Goal: Task Accomplishment & Management: Complete application form

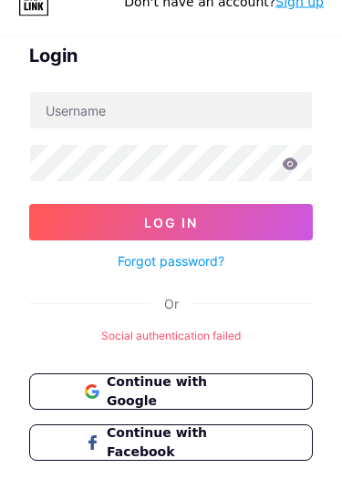
scroll to position [58, 0]
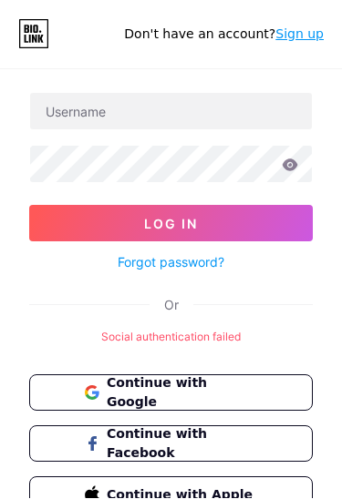
click at [229, 383] on span "Continue with Google" at bounding box center [182, 393] width 150 height 38
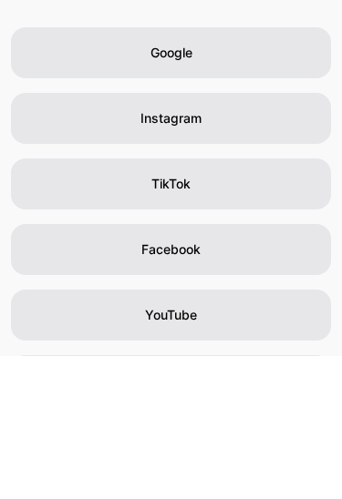
scroll to position [167, 0]
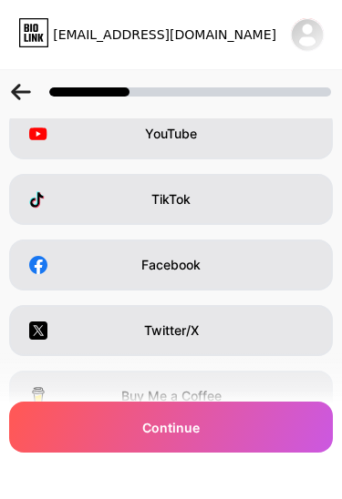
scroll to position [122, 0]
click at [269, 246] on div "Facebook" at bounding box center [170, 265] width 323 height 51
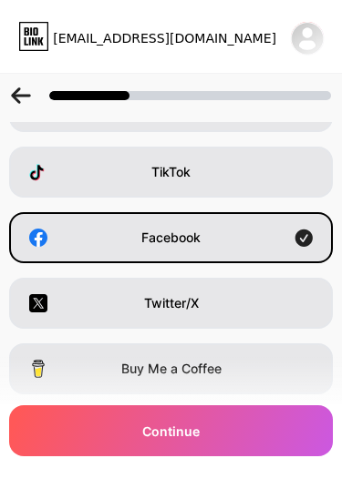
scroll to position [115, 0]
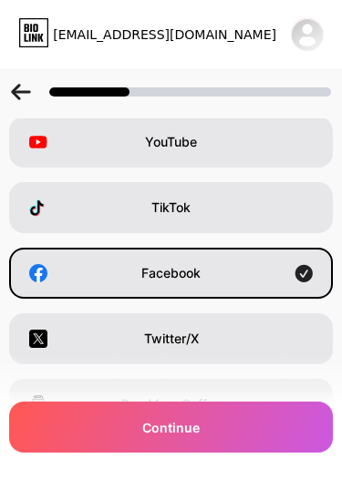
click at [254, 199] on div "TikTok" at bounding box center [170, 207] width 323 height 51
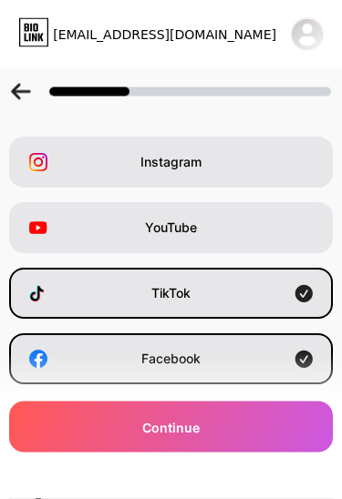
scroll to position [16, 0]
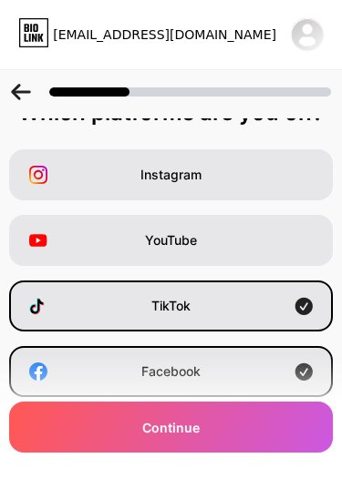
click at [238, 158] on div "Instagram" at bounding box center [170, 174] width 323 height 51
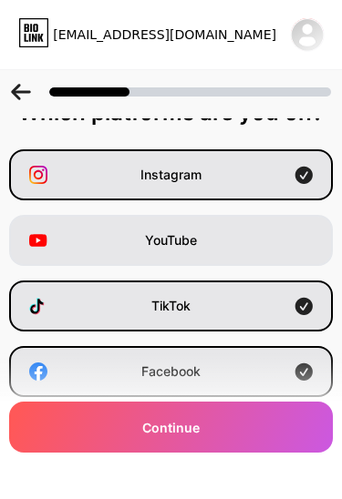
click at [202, 420] on div "Continue" at bounding box center [170, 427] width 323 height 51
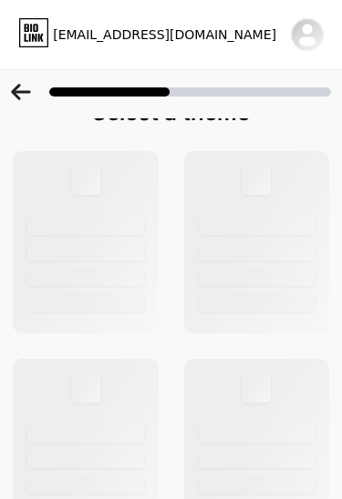
scroll to position [0, 0]
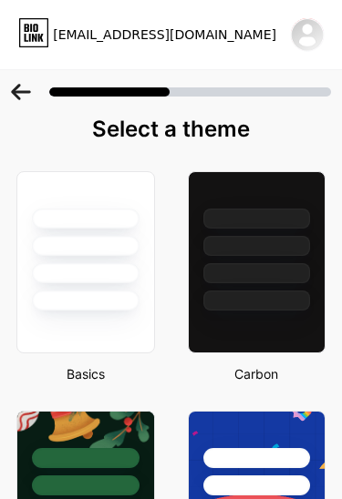
click at [266, 301] on div at bounding box center [256, 301] width 107 height 20
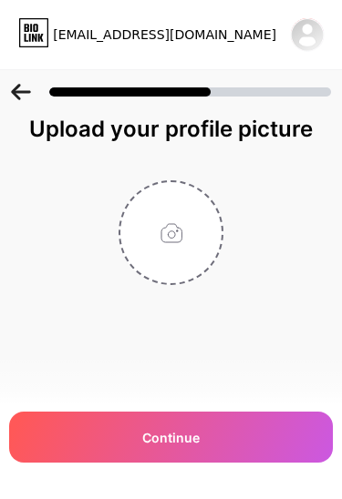
click at [244, 427] on div "Continue" at bounding box center [170, 437] width 323 height 51
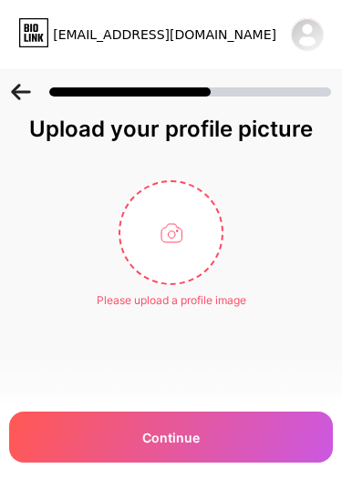
click at [155, 242] on input "file" at bounding box center [170, 232] width 101 height 101
type input "C:\fakepath\8B2EE8AA-D397-4387-A274-2C4115661259.png"
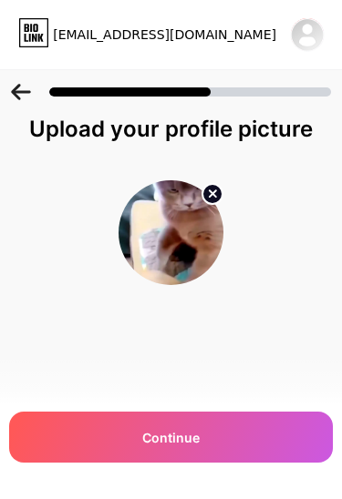
click at [242, 431] on div "Continue" at bounding box center [170, 437] width 323 height 51
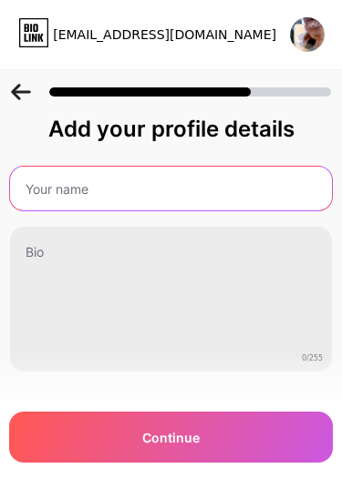
click at [269, 173] on input "text" at bounding box center [170, 189] width 321 height 44
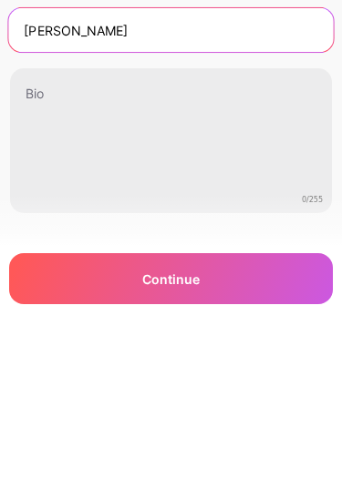
scroll to position [68, 0]
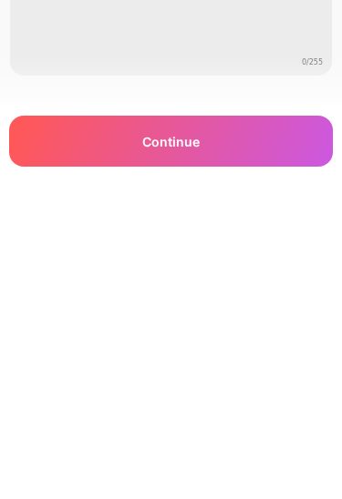
type input "Nihal"
click at [263, 412] on div "Continue" at bounding box center [170, 437] width 323 height 51
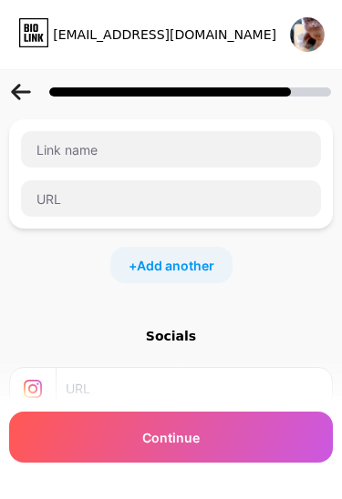
scroll to position [0, 0]
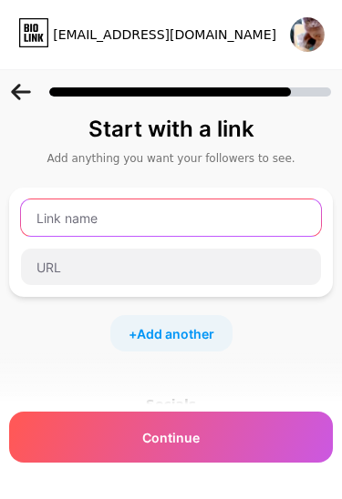
click at [218, 222] on input "text" at bounding box center [171, 217] width 300 height 36
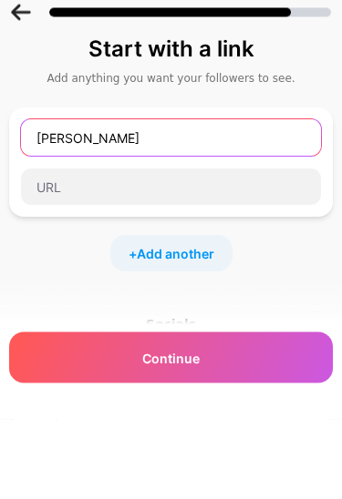
type input "nihal"
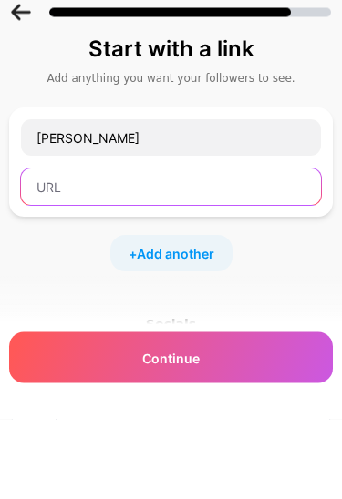
click at [239, 249] on input "text" at bounding box center [171, 267] width 300 height 36
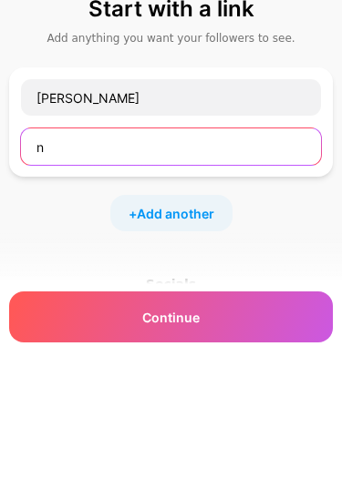
type input "n"
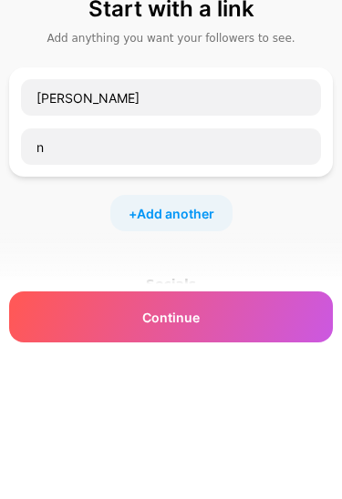
click at [110, 199] on input "nihal" at bounding box center [171, 217] width 300 height 36
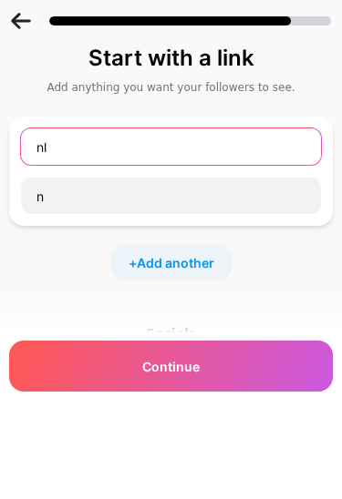
type input "n"
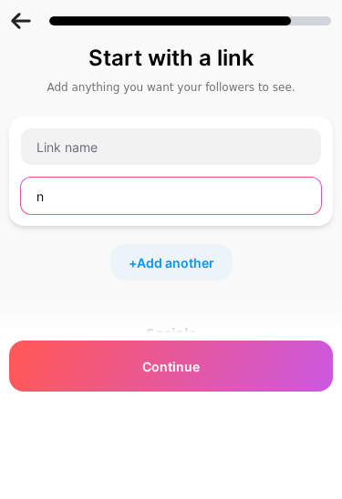
click at [63, 249] on input "n" at bounding box center [171, 267] width 300 height 36
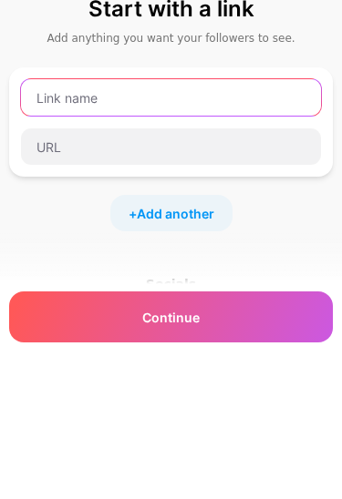
click at [52, 199] on input "text" at bounding box center [171, 217] width 300 height 36
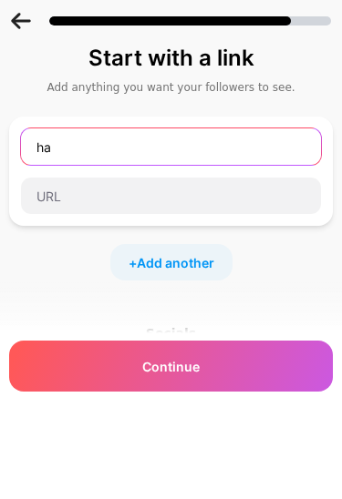
type input "ha"
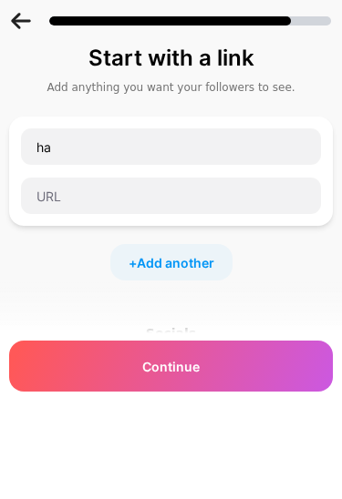
click at [58, 249] on input "text" at bounding box center [171, 267] width 300 height 36
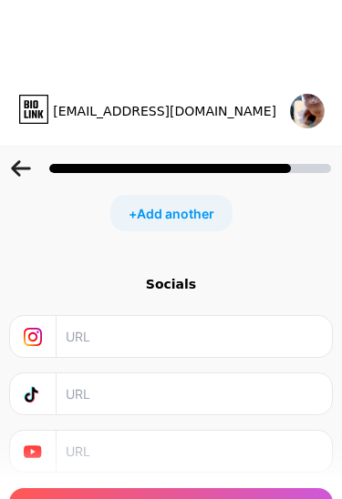
scroll to position [198, 0]
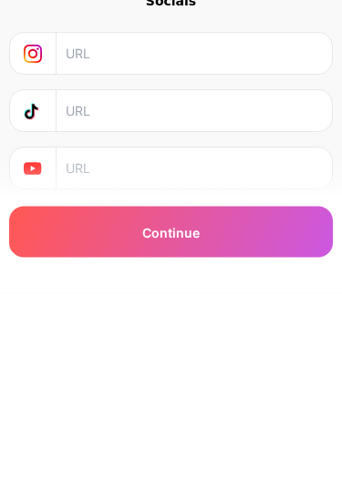
type input "ha"
click at [273, 412] on div "Continue" at bounding box center [170, 437] width 323 height 51
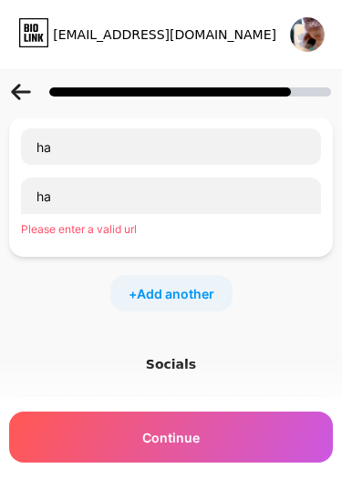
scroll to position [0, 0]
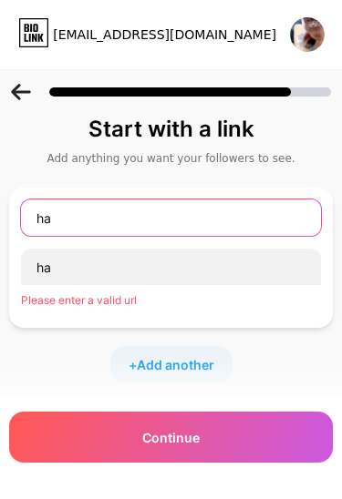
click at [195, 203] on input "ha" at bounding box center [171, 217] width 300 height 36
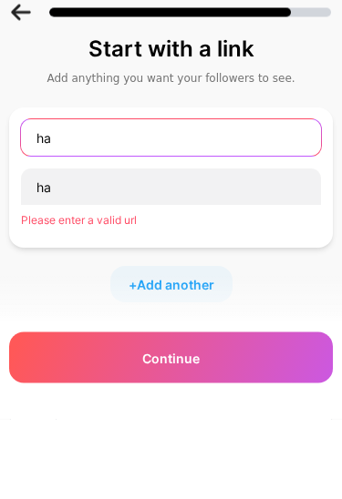
click at [76, 199] on input "ha" at bounding box center [171, 217] width 300 height 36
type input "h"
type input "cydia"
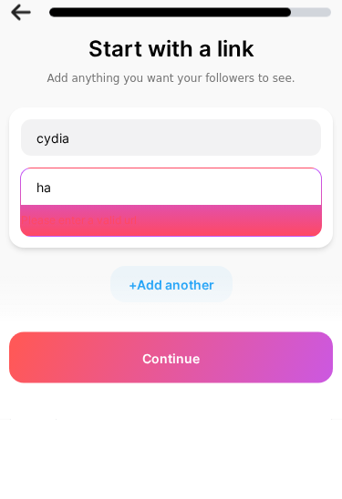
click at [70, 249] on input "ha" at bounding box center [171, 267] width 300 height 36
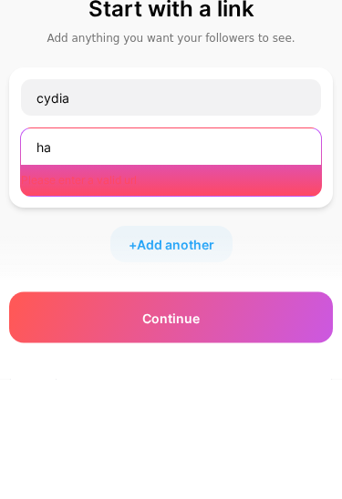
type input "h"
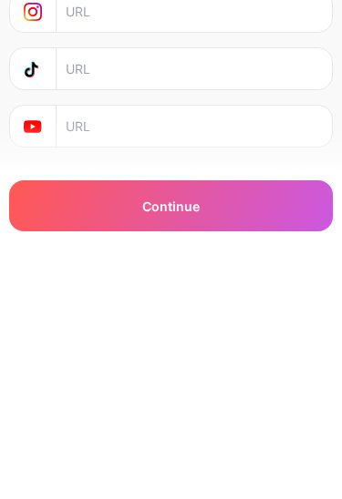
click at [89, 412] on div "Continue" at bounding box center [170, 437] width 323 height 51
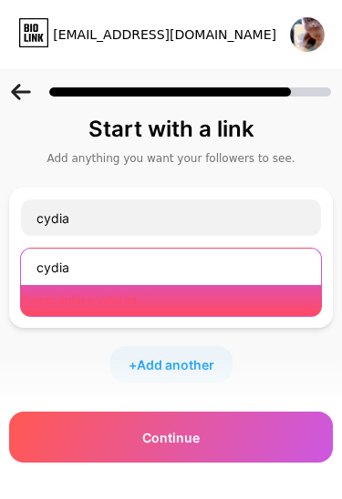
click at [236, 257] on input "cydia" at bounding box center [171, 267] width 300 height 36
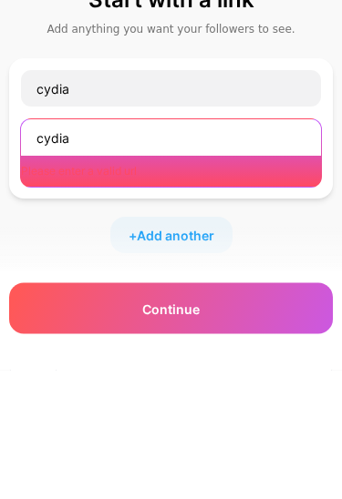
click at [86, 249] on input "cydia" at bounding box center [171, 267] width 300 height 36
click at [77, 249] on input "cydia" at bounding box center [171, 267] width 300 height 36
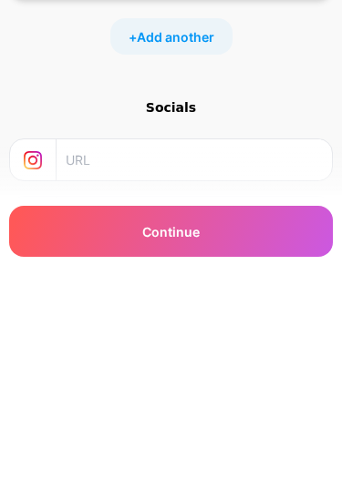
scroll to position [214, 0]
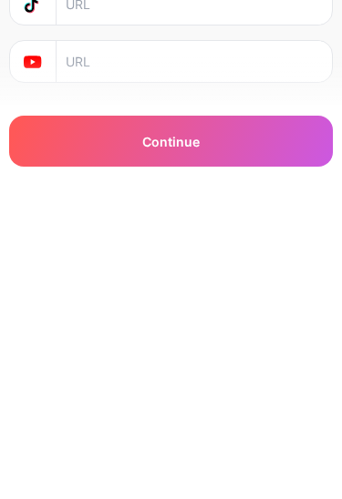
click at [232, 412] on div "Continue" at bounding box center [170, 437] width 323 height 51
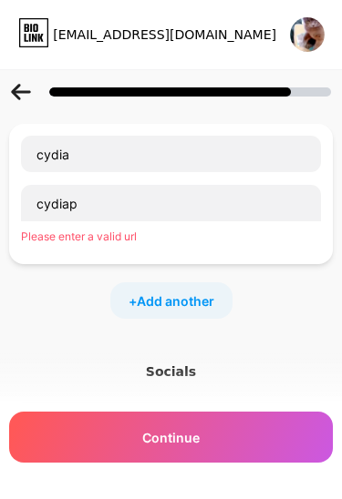
scroll to position [64, 0]
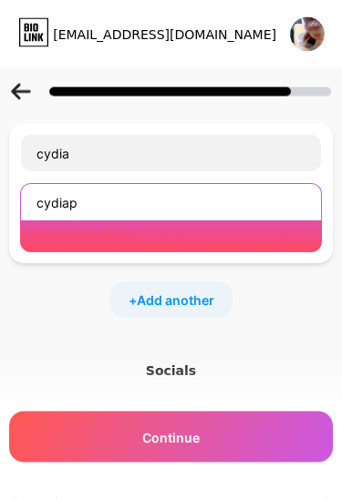
click at [192, 219] on input "cydiap" at bounding box center [171, 203] width 300 height 36
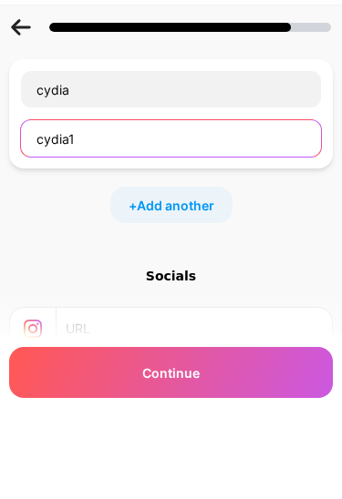
type input "cydia1"
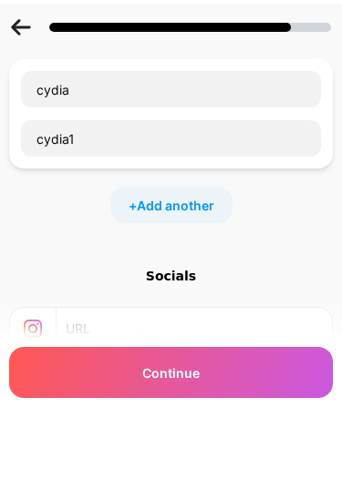
click at [137, 136] on input "cydia" at bounding box center [171, 154] width 300 height 36
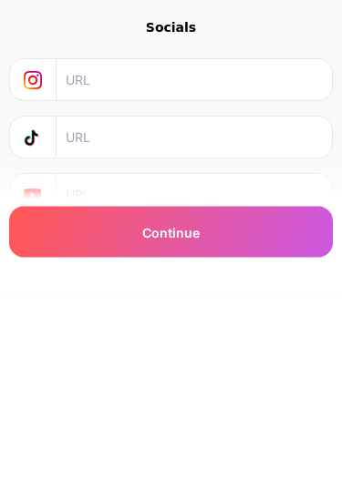
scroll to position [214, 0]
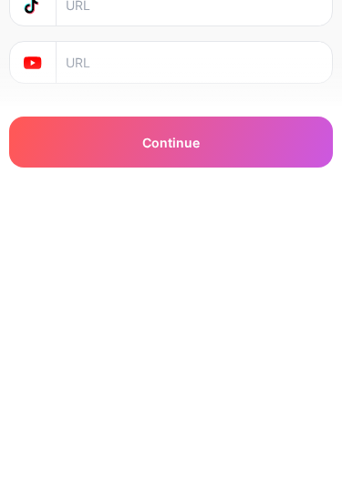
click at [185, 428] on span "Continue" at bounding box center [170, 437] width 57 height 19
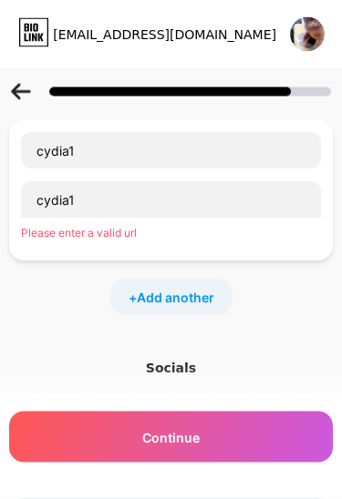
click at [169, 289] on span "Add another" at bounding box center [175, 298] width 77 height 19
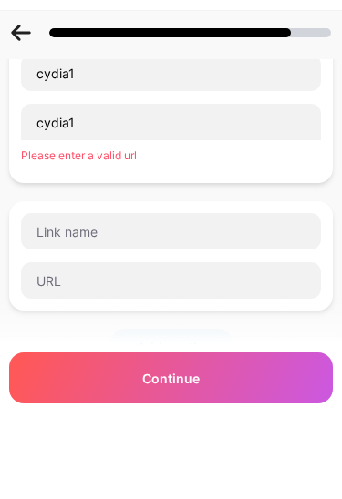
scroll to position [145, 0]
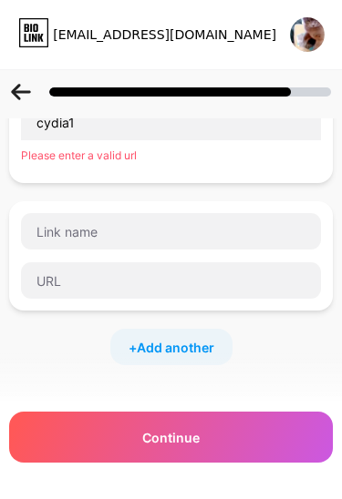
click at [183, 332] on div "+ Add another" at bounding box center [171, 347] width 122 height 36
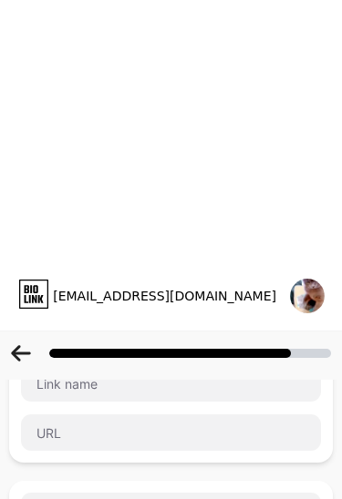
scroll to position [0, 0]
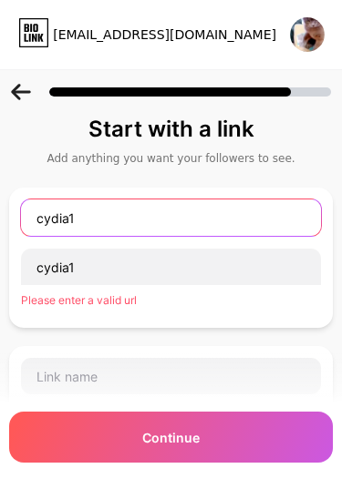
click at [110, 218] on input "cydia1" at bounding box center [171, 217] width 300 height 36
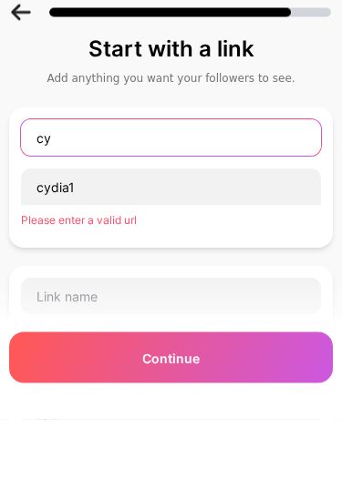
type input "c"
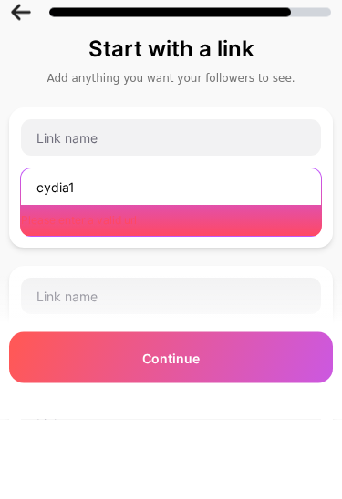
click at [85, 249] on input "cydia1" at bounding box center [171, 267] width 300 height 36
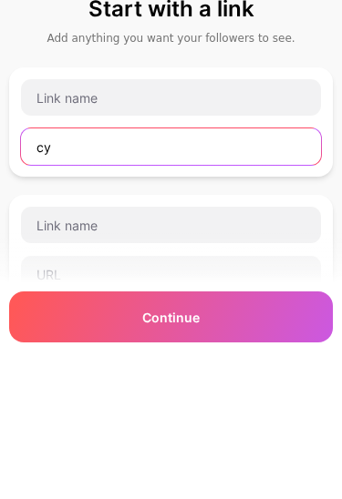
type input "c"
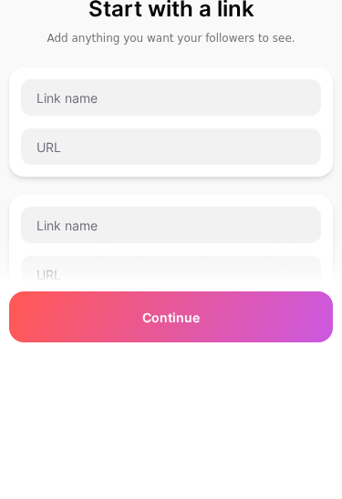
click at [119, 199] on input "text" at bounding box center [171, 217] width 300 height 36
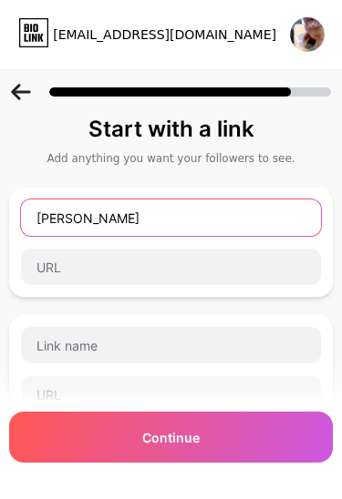
type input "Nihal"
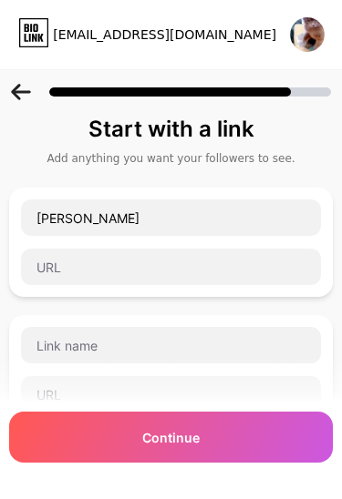
click at [170, 253] on input "text" at bounding box center [171, 267] width 300 height 36
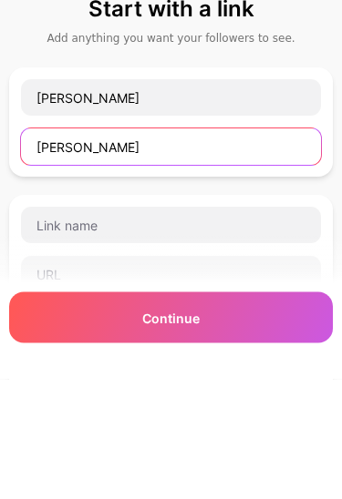
type input "Nihal"
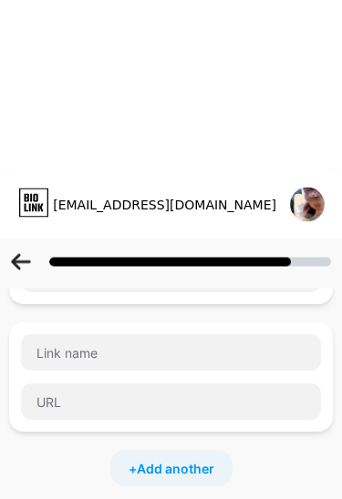
scroll to position [340, 0]
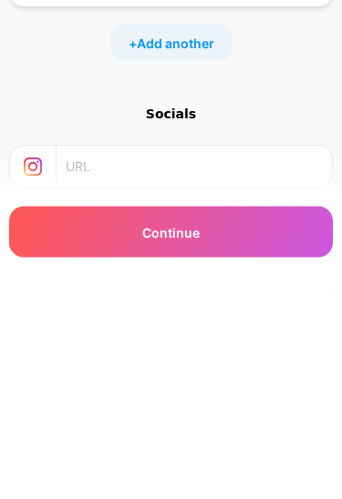
click at [254, 412] on div "Continue" at bounding box center [170, 437] width 323 height 51
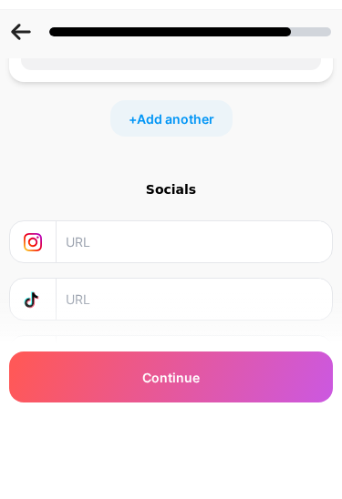
scroll to position [500, 0]
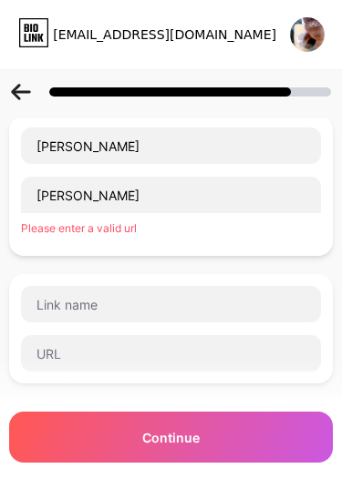
scroll to position [0, 0]
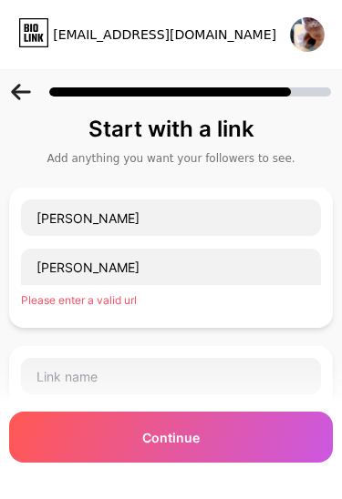
click at [16, 87] on icon at bounding box center [20, 92] width 19 height 16
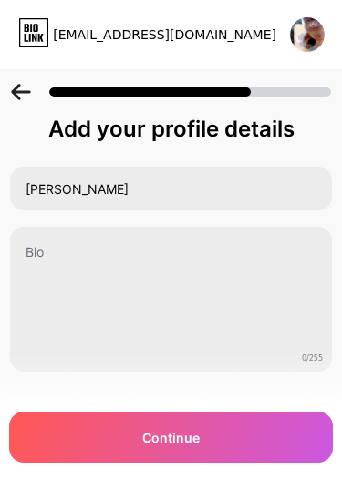
click at [214, 438] on div "Continue" at bounding box center [170, 437] width 323 height 51
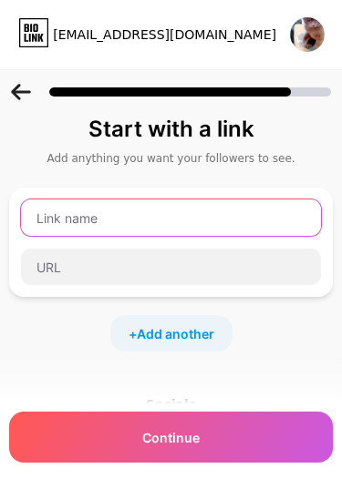
click at [137, 209] on input "text" at bounding box center [171, 217] width 300 height 36
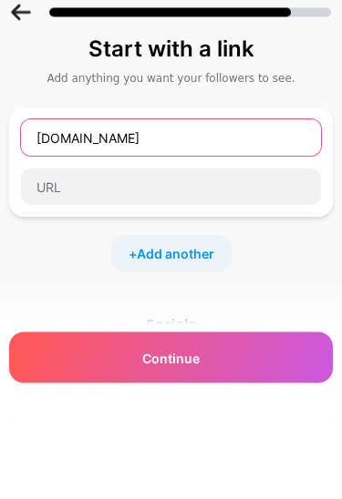
type input "www.Facebook.com"
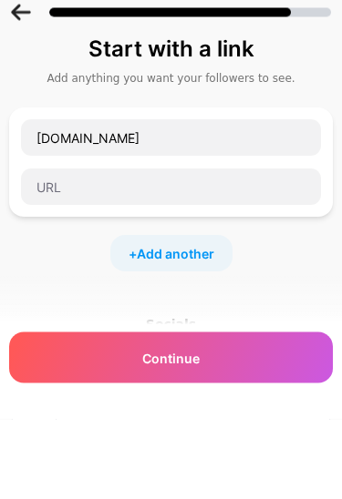
click at [107, 249] on input "text" at bounding box center [171, 267] width 300 height 36
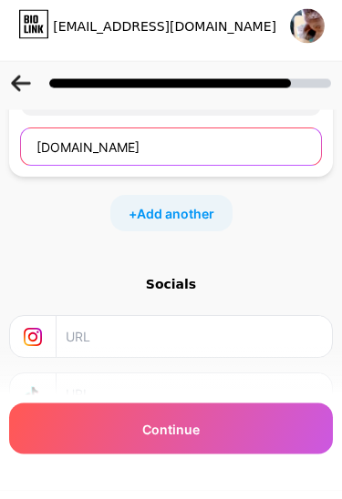
scroll to position [140, 0]
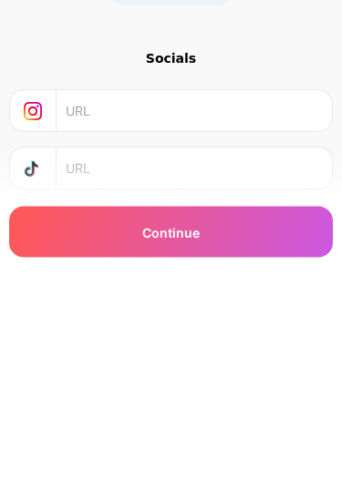
type input "Www.Facebook.com"
click at [258, 412] on div "Continue" at bounding box center [170, 437] width 323 height 51
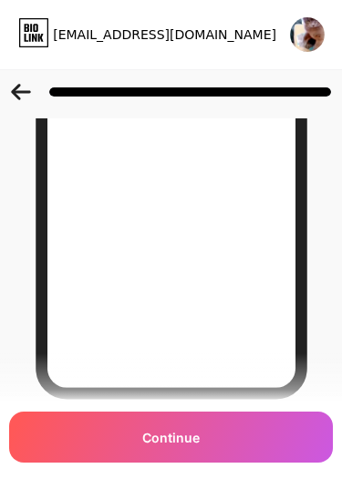
scroll to position [351, 0]
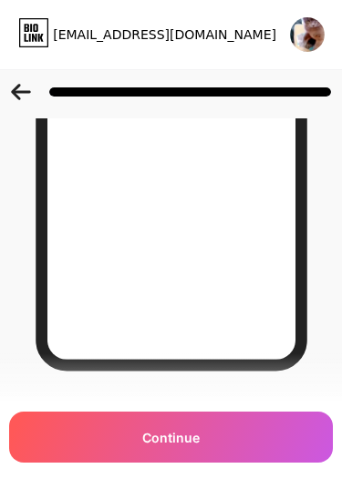
click at [212, 435] on div "Continue" at bounding box center [170, 437] width 323 height 51
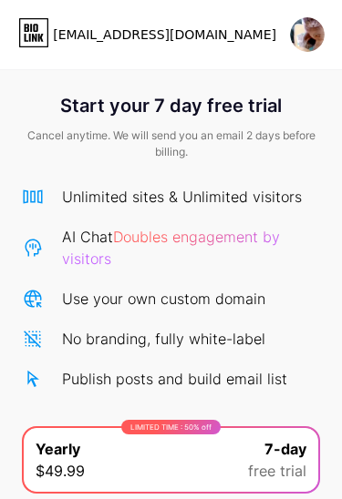
click at [223, 30] on div "rahaznihal5@gmail.com" at bounding box center [164, 35] width 223 height 19
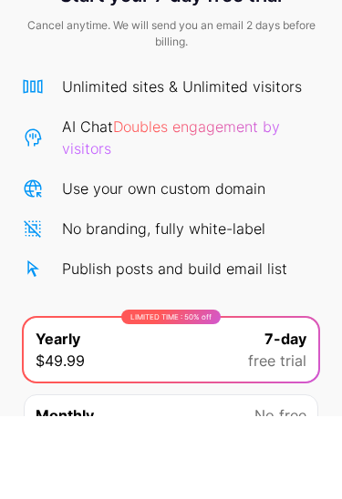
scroll to position [107, 0]
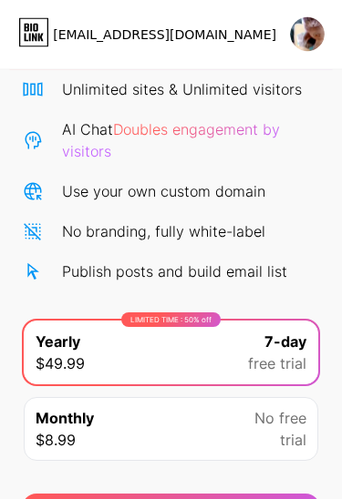
click at [281, 417] on span "No free" at bounding box center [280, 419] width 52 height 22
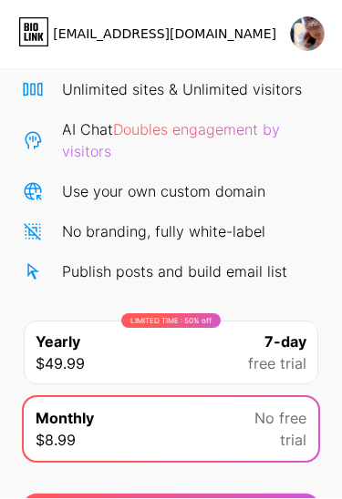
click at [286, 342] on span "7-day" at bounding box center [285, 343] width 42 height 22
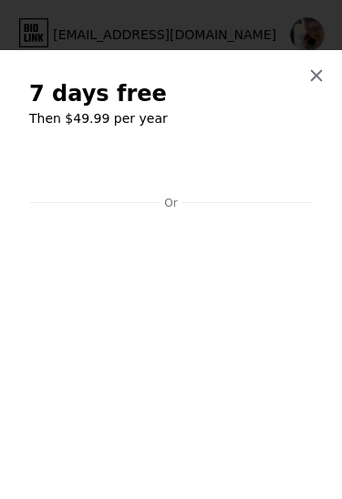
click at [317, 327] on div "7 days free Then $49.99 per year Or Start trial" at bounding box center [171, 274] width 342 height 449
click at [328, 75] on div at bounding box center [316, 75] width 33 height 33
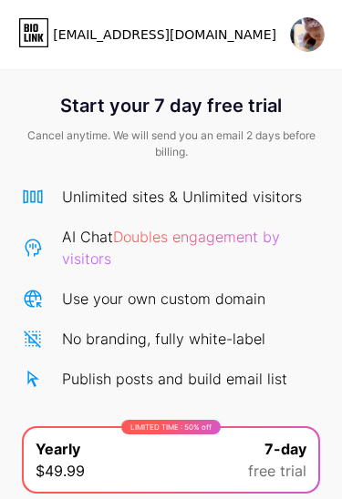
click at [258, 224] on div "Unlimited sites & Unlimited visitors AI Chat Doubles engagement by visitors Use…" at bounding box center [171, 288] width 298 height 204
click at [278, 168] on div "Unlimited sites & Unlimited visitors AI Chat Doubles engagement by visitors Use…" at bounding box center [171, 374] width 298 height 412
click at [290, 143] on span "Cancel anytime. We will send you an email 2 days before billing." at bounding box center [171, 144] width 298 height 33
click at [34, 11] on div "rahaznihal5@gmail.com Logout" at bounding box center [171, 34] width 342 height 69
click at [282, 38] on div "rahaznihal5@gmail.com" at bounding box center [188, 34] width 270 height 33
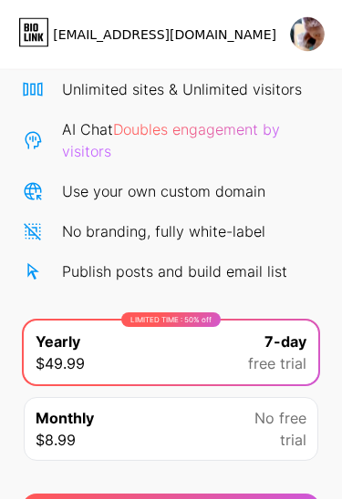
scroll to position [107, 0]
click at [224, 275] on div "Publish posts and build email list" at bounding box center [174, 271] width 225 height 22
click at [219, 256] on div "Unlimited sites & Unlimited visitors AI Chat Doubles engagement by visitors Use…" at bounding box center [171, 180] width 298 height 204
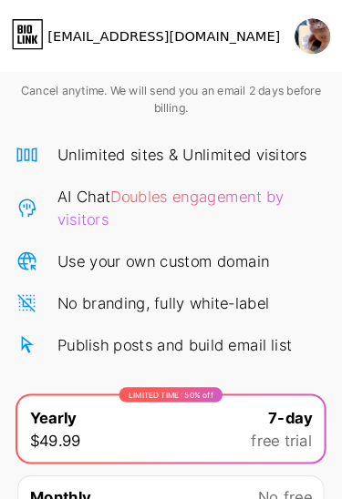
click at [212, 321] on div "Publish posts and build email list" at bounding box center [174, 331] width 225 height 22
click at [230, 222] on div "Unlimited sites & Unlimited visitors AI Chat Doubles engagement by visitors Use…" at bounding box center [171, 240] width 298 height 204
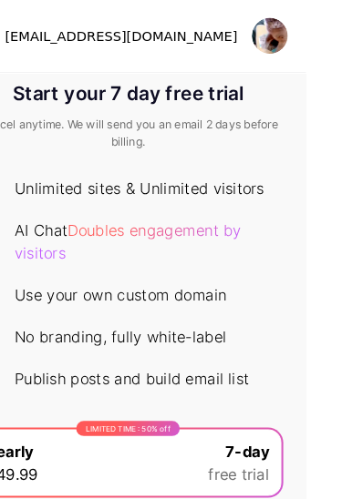
scroll to position [0, 0]
